Goal: Information Seeking & Learning: Get advice/opinions

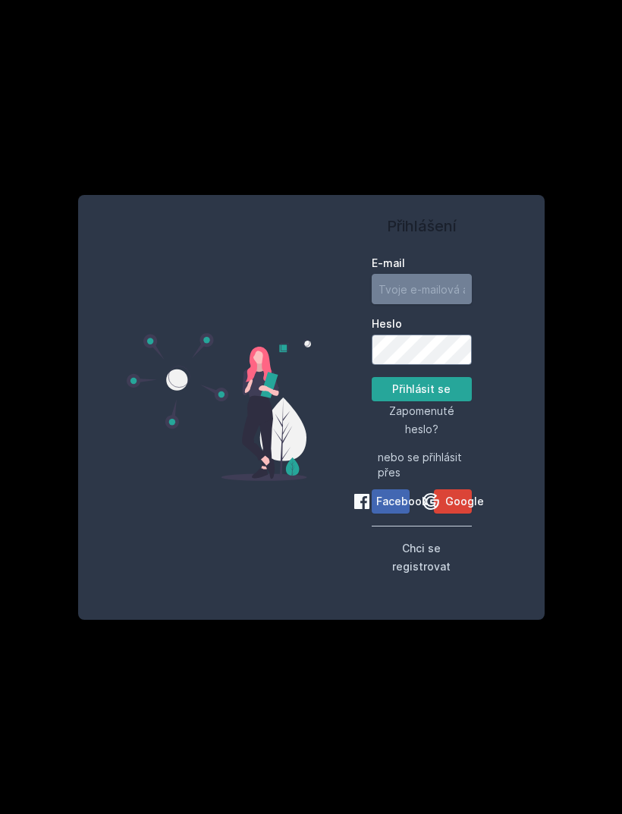
click at [429, 304] on input "E-mail" at bounding box center [422, 289] width 100 height 30
type input "[EMAIL_ADDRESS][DOMAIN_NAME]"
click at [439, 401] on button "Přihlásit se" at bounding box center [422, 389] width 100 height 24
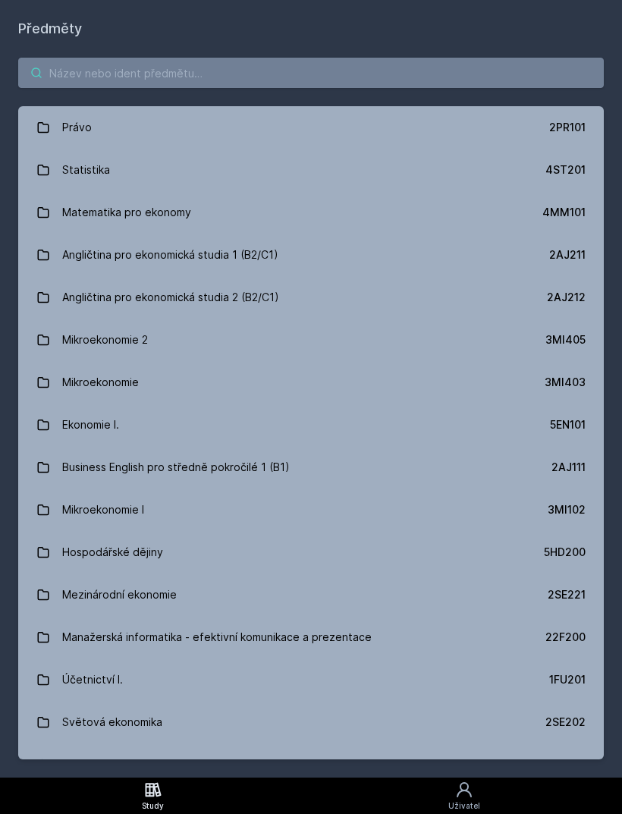
click at [248, 64] on input "search" at bounding box center [311, 73] width 586 height 30
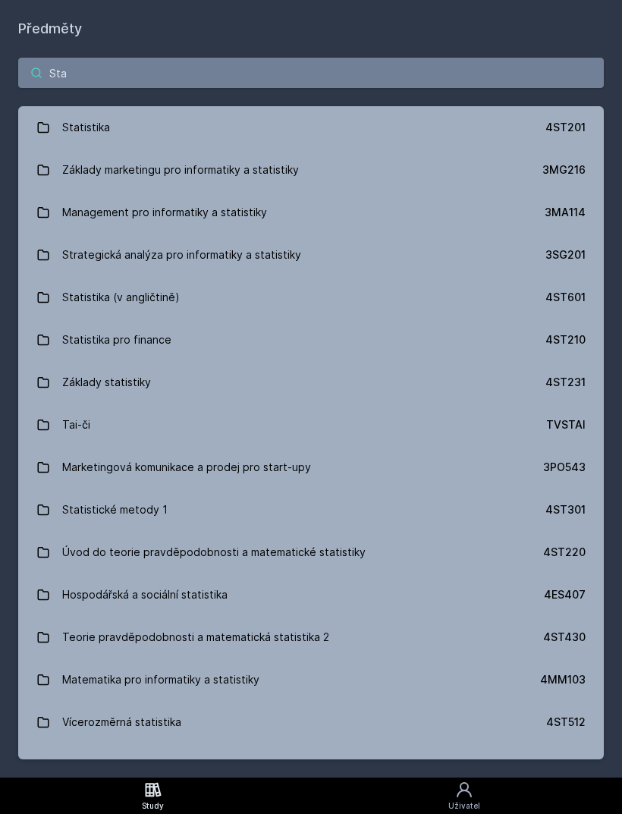
type input "Sta"
click at [171, 119] on link "Statistika 4ST201" at bounding box center [311, 127] width 586 height 42
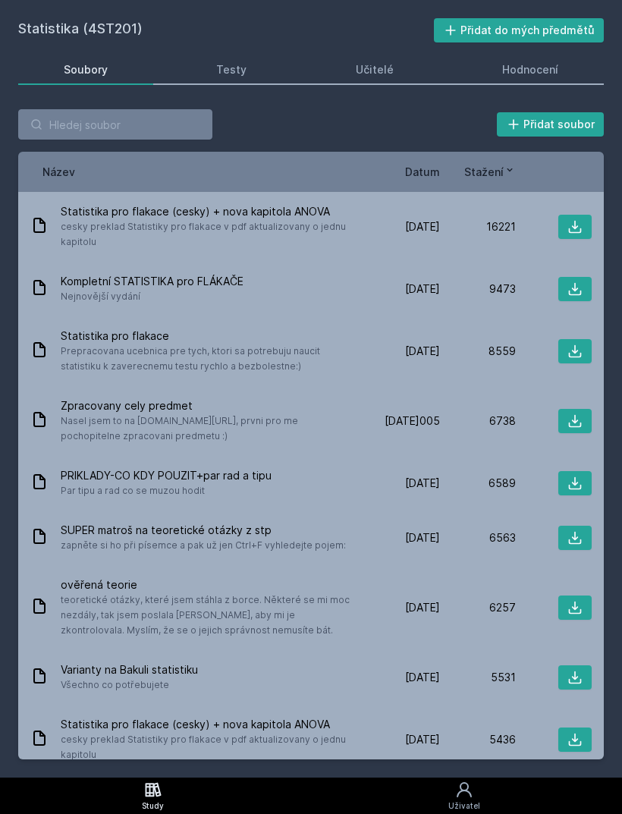
click at [225, 66] on div "Testy" at bounding box center [231, 69] width 30 height 15
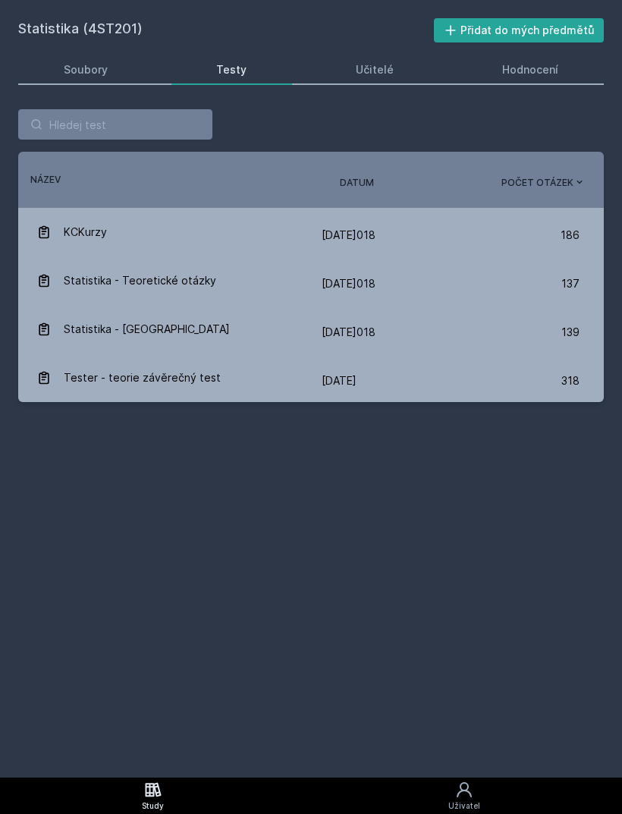
click at [379, 58] on link "Učitelé" at bounding box center [374, 70] width 129 height 30
click at [73, 73] on div "Soubory" at bounding box center [86, 69] width 44 height 15
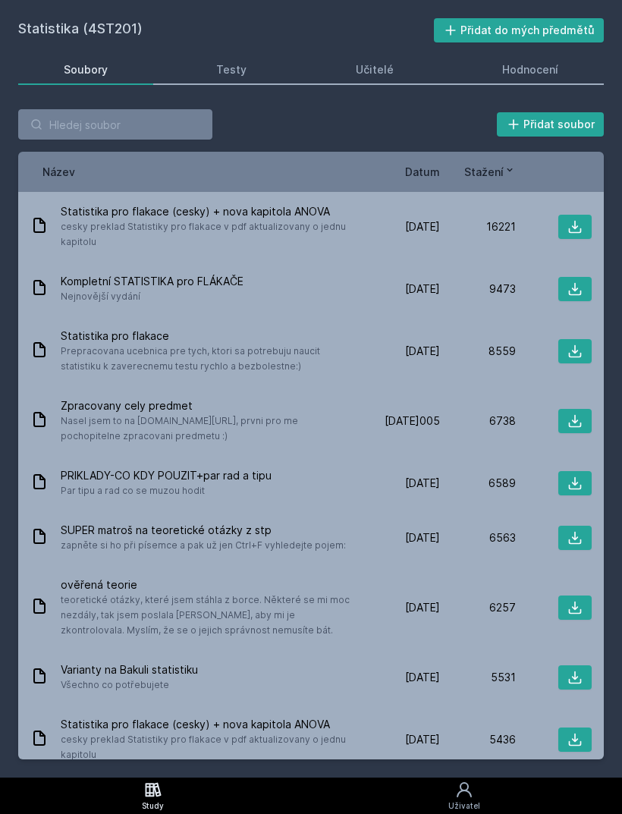
click at [380, 65] on div "Učitelé" at bounding box center [375, 69] width 38 height 15
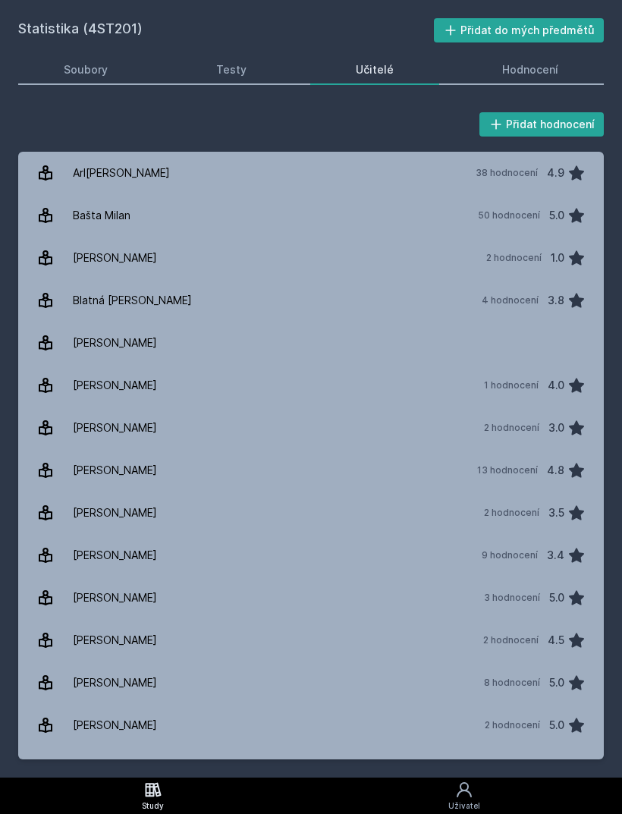
click at [73, 64] on div "Soubory" at bounding box center [86, 69] width 44 height 15
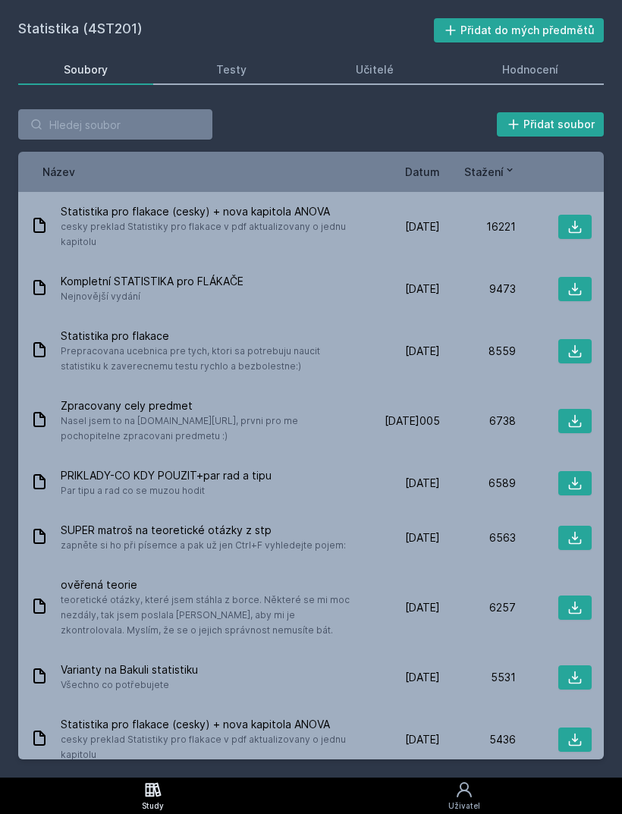
click at [531, 68] on div "Hodnocení" at bounding box center [530, 69] width 56 height 15
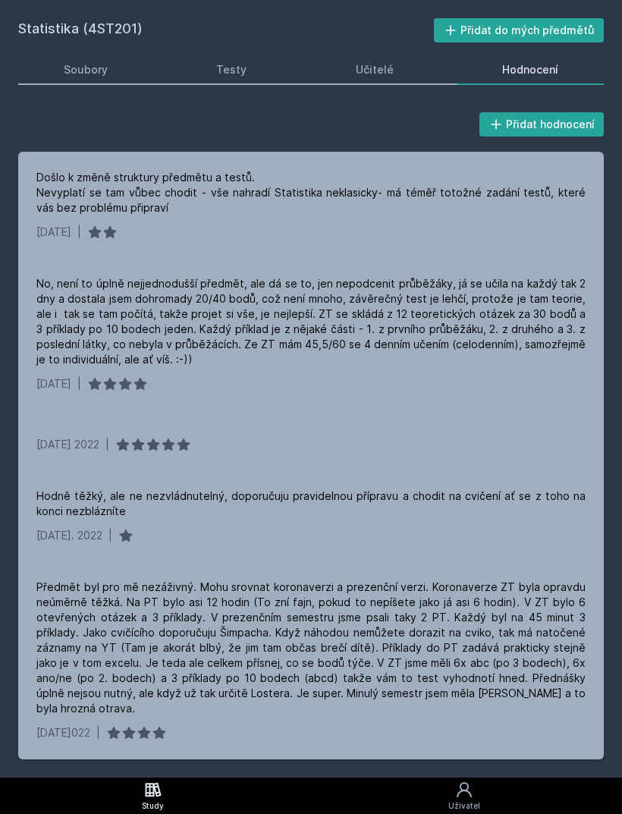
click at [422, 190] on div "Došlo k změně struktury předmětu a testů. Nevyplatí se tam vůbec chodit - vše n…" at bounding box center [310, 193] width 549 height 46
click at [445, 321] on div "No, není to úplně nejjednodušší předmět, ale dá se to, jen nepodcenit průběžáky…" at bounding box center [310, 321] width 549 height 91
click at [272, 514] on div "Hodně těžký, ale ne nezvládnutelný, doporučuju pravidelnou přípravu a chodit na…" at bounding box center [310, 504] width 549 height 30
click at [414, 188] on div "Došlo k změně struktury předmětu a testů. Nevyplatí se tam vůbec chodit - vše n…" at bounding box center [310, 193] width 549 height 46
click at [434, 168] on div "Došlo k změně struktury předmětu a testů. Nevyplatí se tam vůbec chodit - vše n…" at bounding box center [311, 205] width 586 height 106
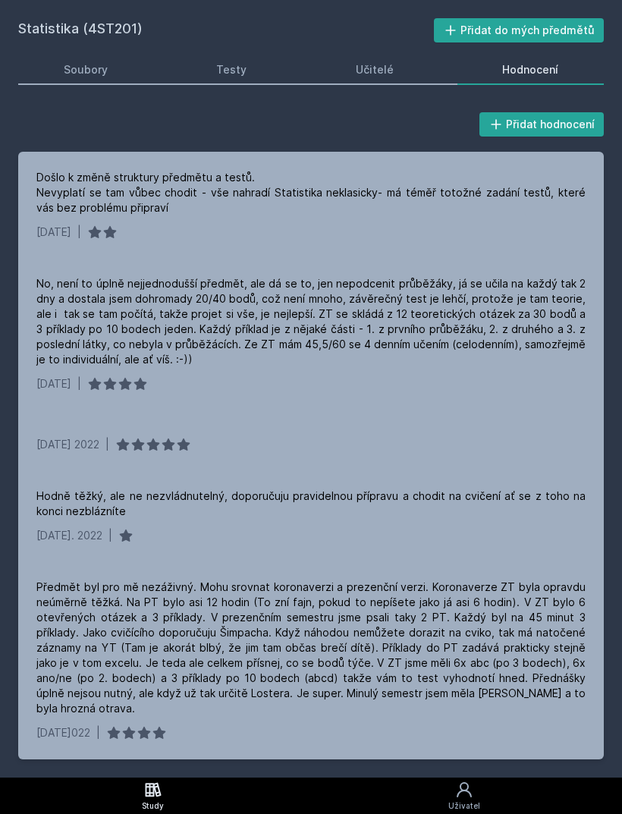
click at [77, 81] on link "Soubory" at bounding box center [85, 70] width 135 height 30
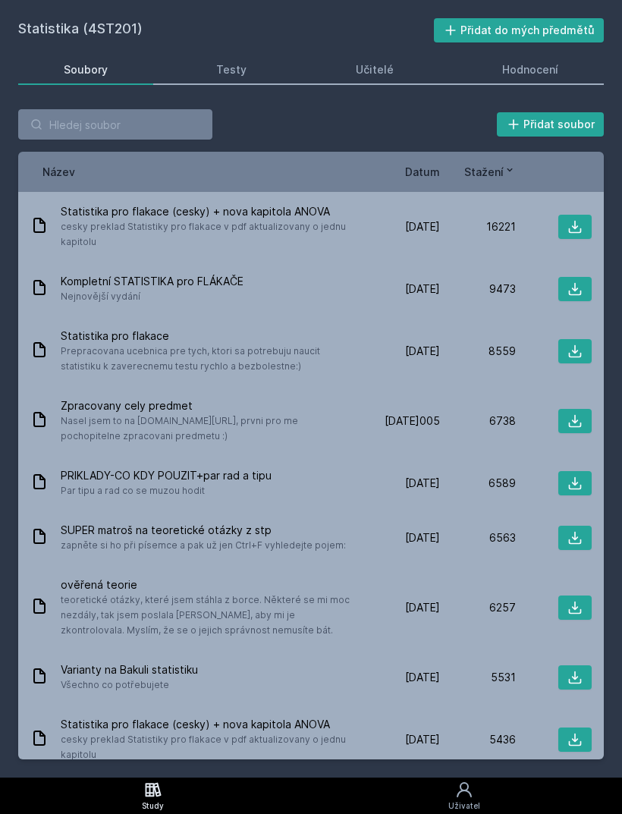
click at [544, 62] on div "Hodnocení" at bounding box center [530, 69] width 56 height 15
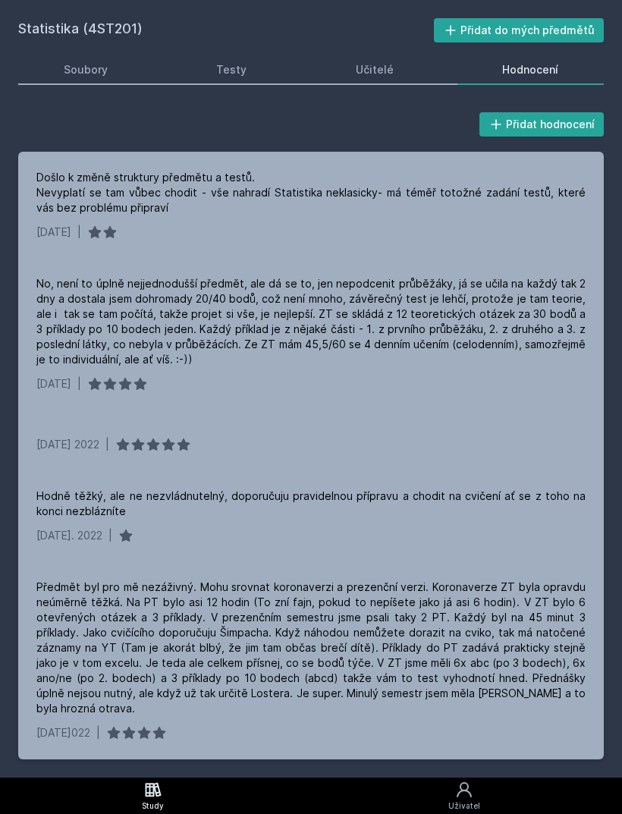
click at [86, 68] on div "Soubory" at bounding box center [86, 69] width 44 height 15
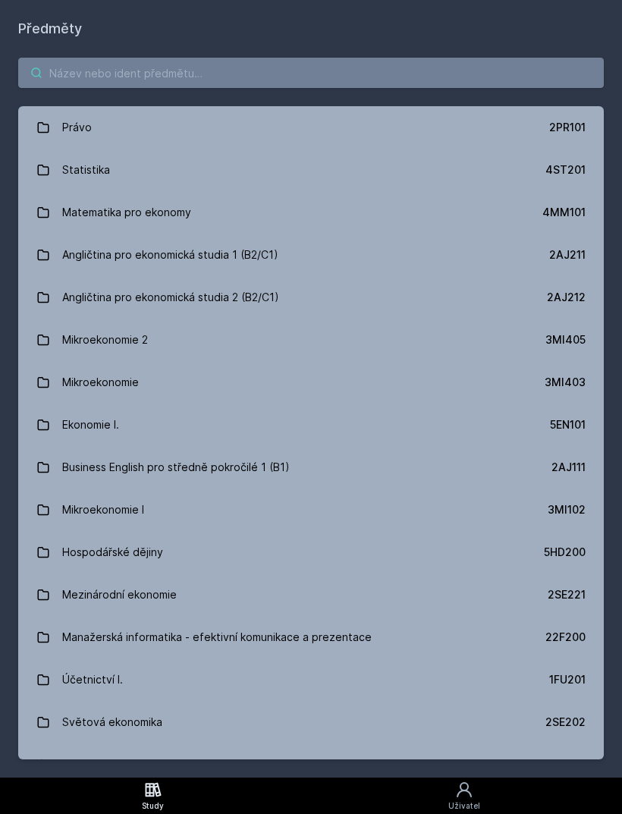
click at [325, 68] on input "search" at bounding box center [311, 73] width 586 height 30
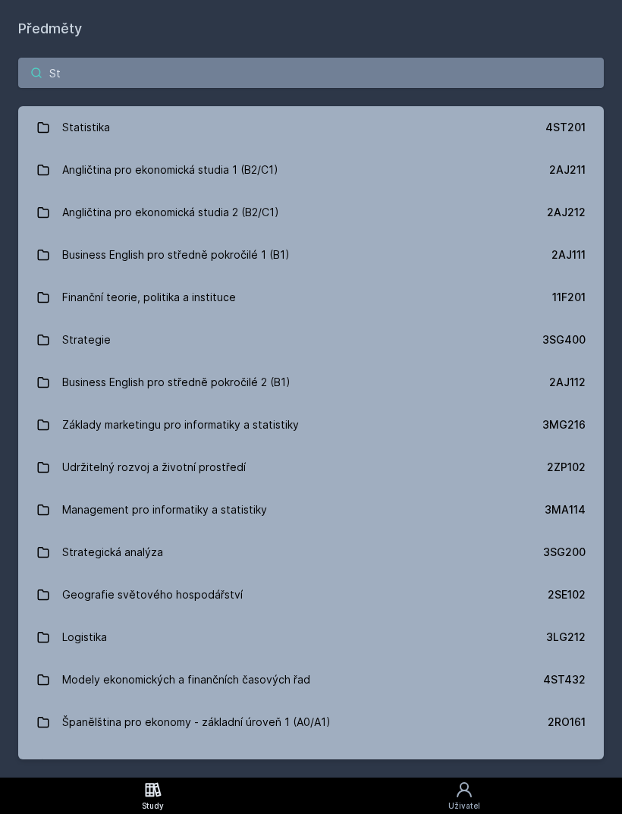
type input "Sta"
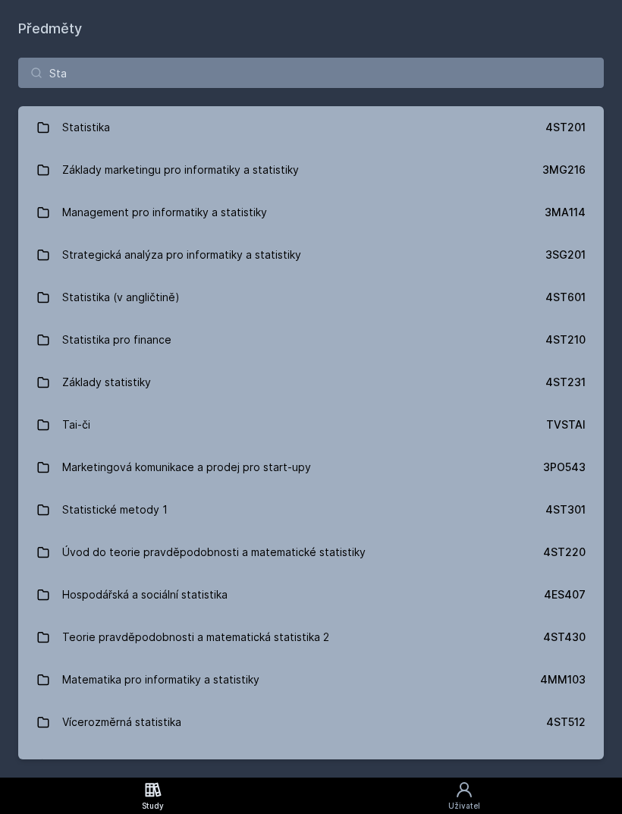
click at [193, 123] on link "Statistika 4ST201" at bounding box center [311, 127] width 586 height 42
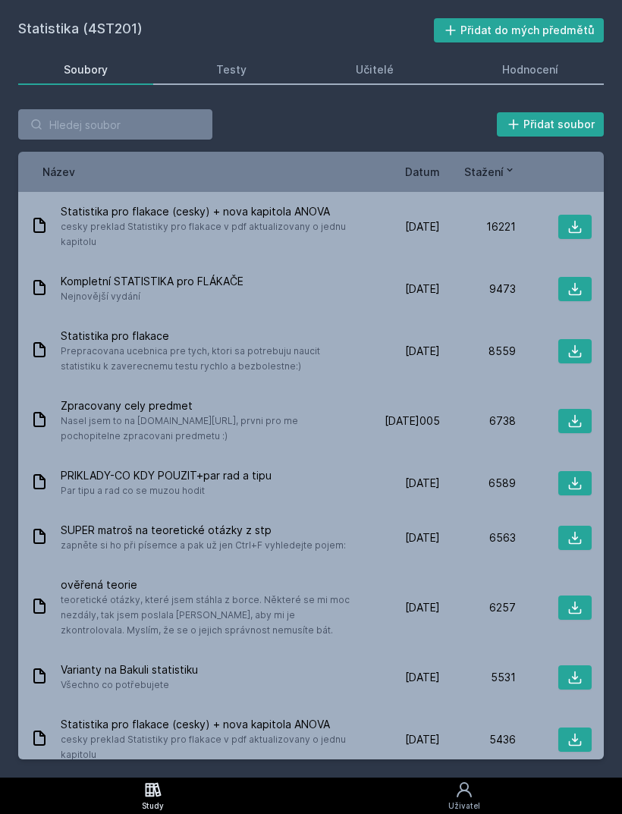
click at [390, 64] on div "Učitelé" at bounding box center [375, 69] width 38 height 15
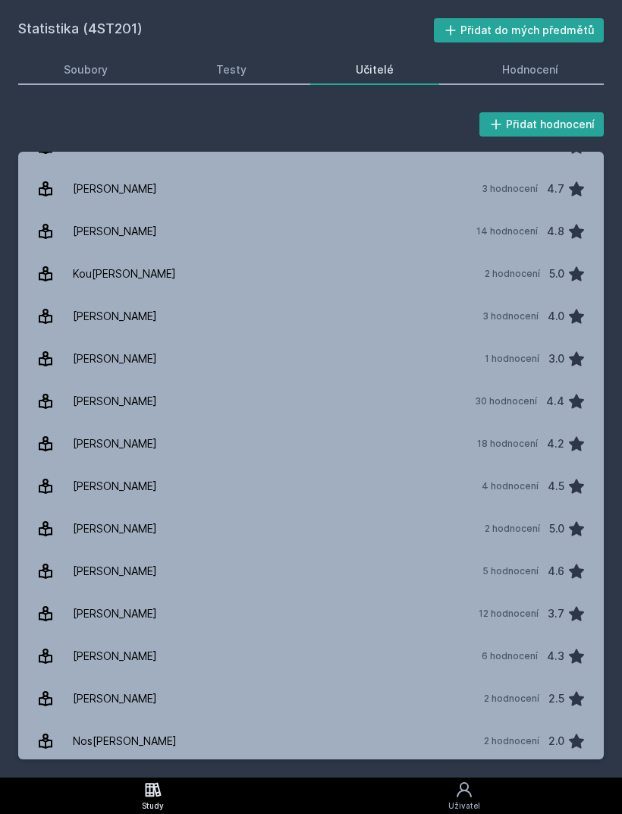
scroll to position [962, 0]
click at [267, 404] on link "Lö[PERSON_NAME] 30 hodnocení 4.4" at bounding box center [311, 400] width 586 height 42
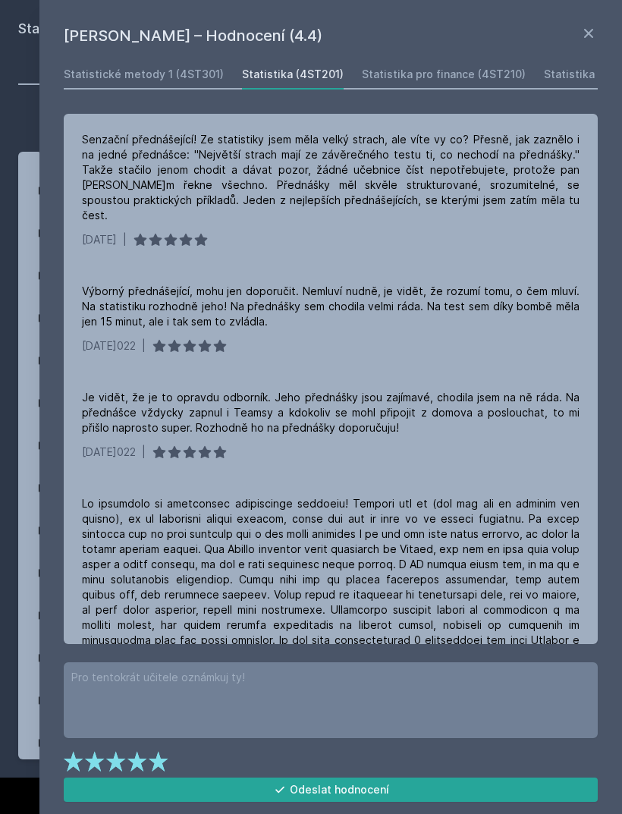
click at [441, 176] on div "Senzační přednášející! Ze statistiky jsem měla velký strach, ale víte vy co? Př…" at bounding box center [331, 177] width 498 height 91
click at [585, 32] on icon at bounding box center [589, 33] width 18 height 18
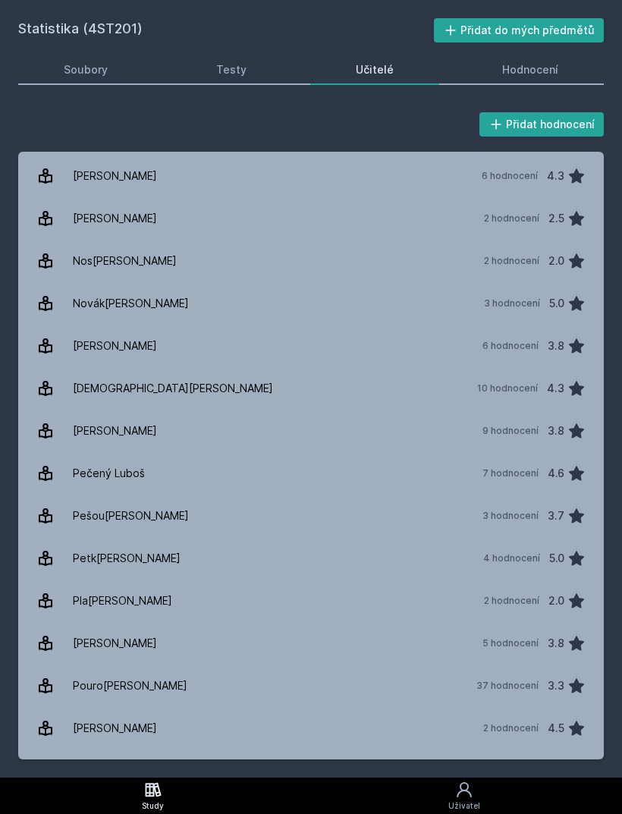
scroll to position [1439, 0]
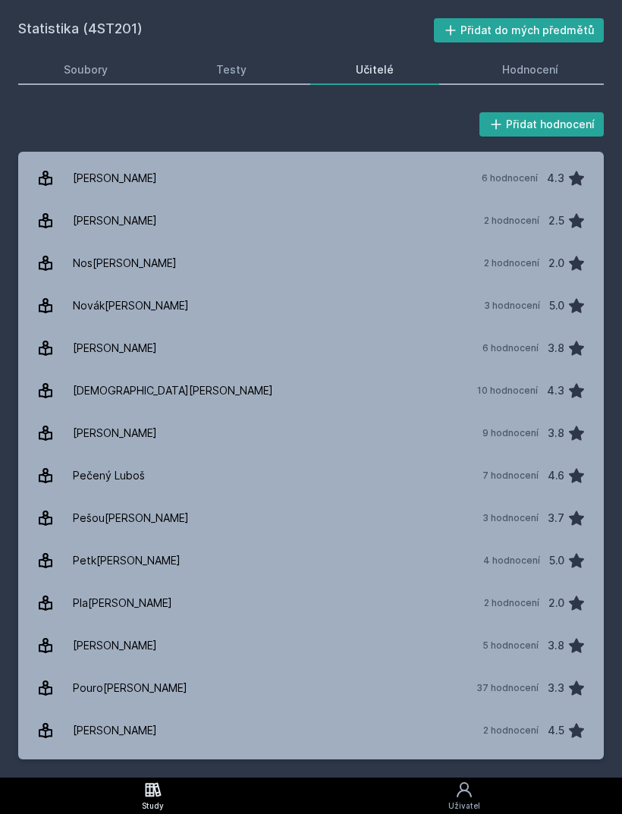
click at [229, 429] on link "[PERSON_NAME] 9 hodnocení 3.8" at bounding box center [311, 433] width 586 height 42
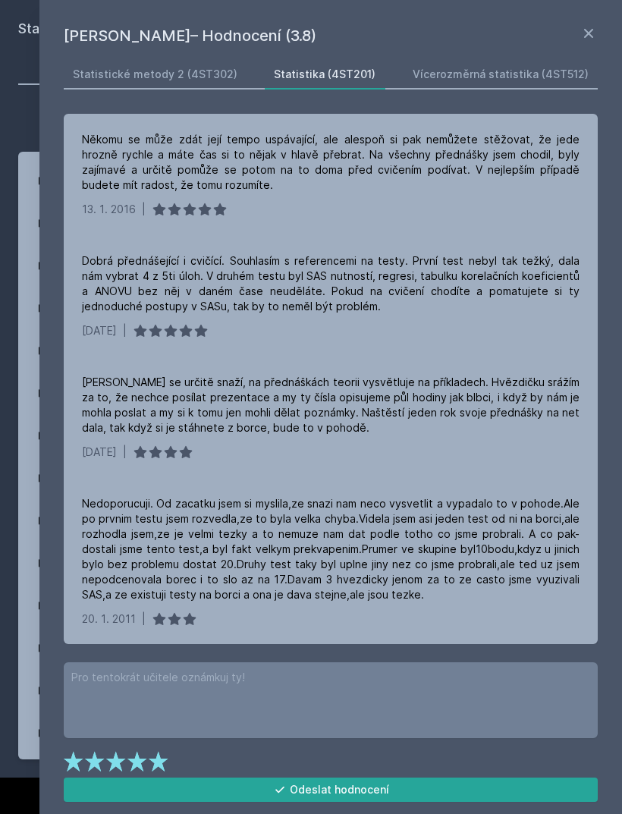
click at [445, 167] on div "Někomu se může zdát její tempo uspávající, ale alespoň si pak nemůžete stěžovat…" at bounding box center [331, 162] width 498 height 61
click at [403, 280] on div "Dobrá přednášející i cvičící. Souhlasím s referencemi na testy. První test neby…" at bounding box center [331, 283] width 498 height 61
click at [410, 176] on div "Někomu se může zdát její tempo uspávající, ale alespoň si pak nemůžete stěžovat…" at bounding box center [331, 162] width 498 height 61
click at [583, 36] on icon at bounding box center [589, 33] width 18 height 18
